Goal: Task Accomplishment & Management: Manage account settings

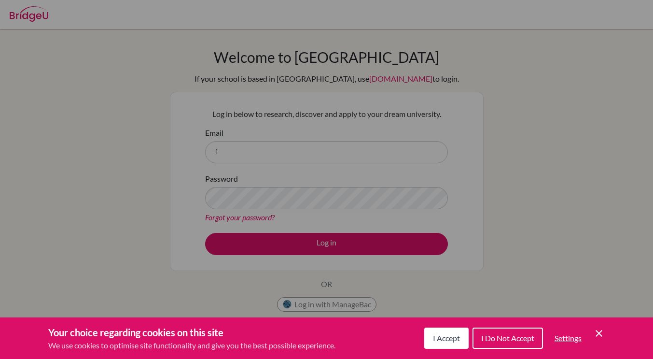
click at [436, 335] on span "I Accept" at bounding box center [446, 337] width 27 height 9
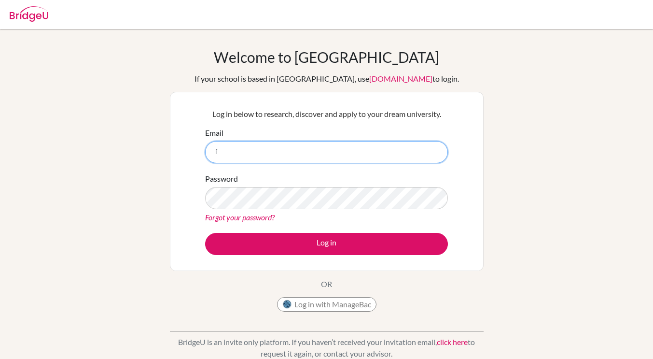
click at [249, 158] on input "f" at bounding box center [326, 152] width 243 height 22
type input "f_edis@wincoll.ac.uk"
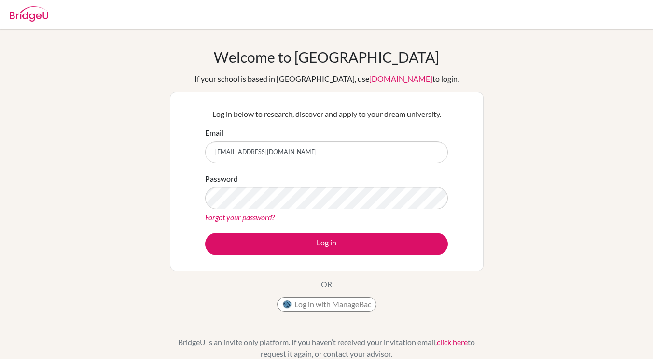
click at [263, 221] on link "Forgot your password?" at bounding box center [240, 216] width 70 height 9
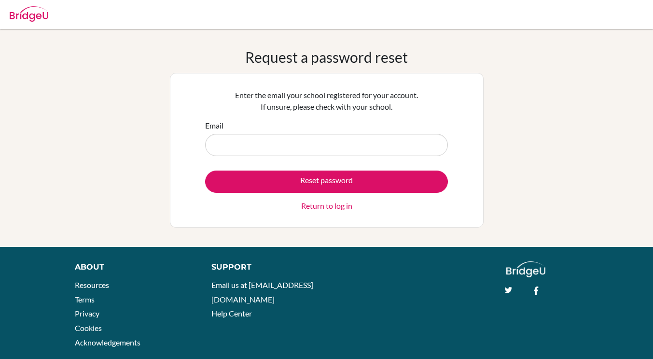
click at [311, 203] on link "Return to log in" at bounding box center [326, 206] width 51 height 12
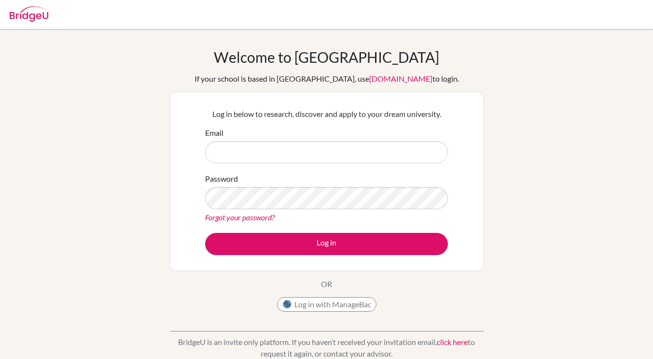
click at [248, 149] on input "Email" at bounding box center [326, 152] width 243 height 22
type input "[EMAIL_ADDRESS][DOMAIN_NAME]"
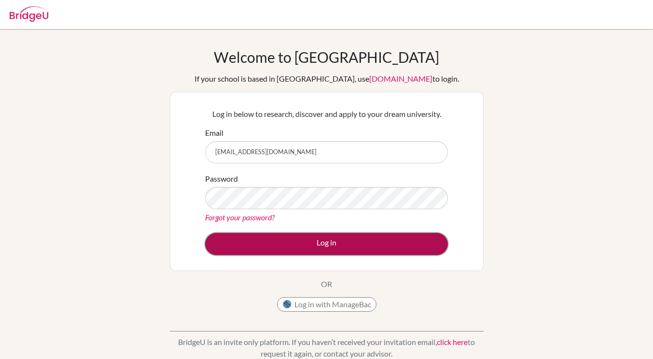
click at [295, 237] on button "Log in" at bounding box center [326, 244] width 243 height 22
